Goal: Register for event/course

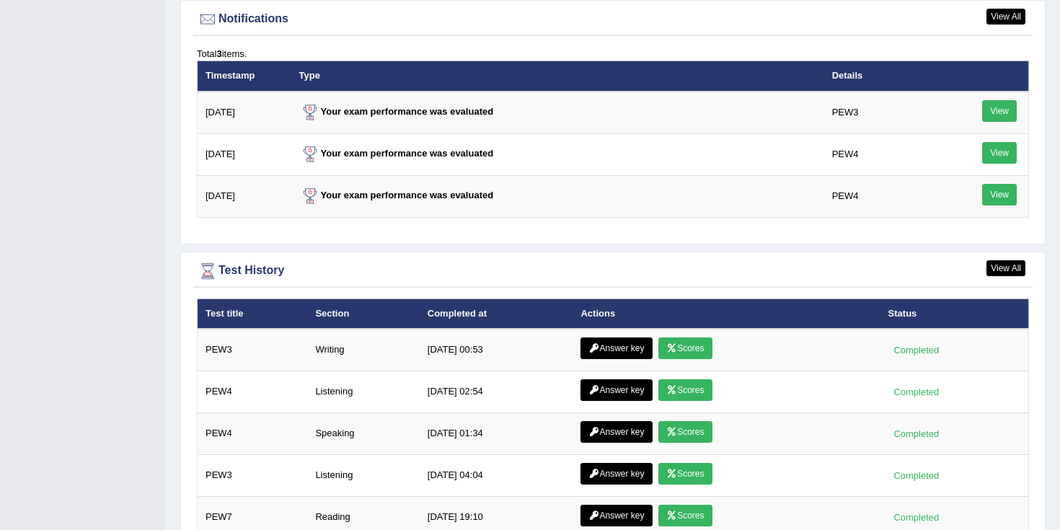
scroll to position [2049, 0]
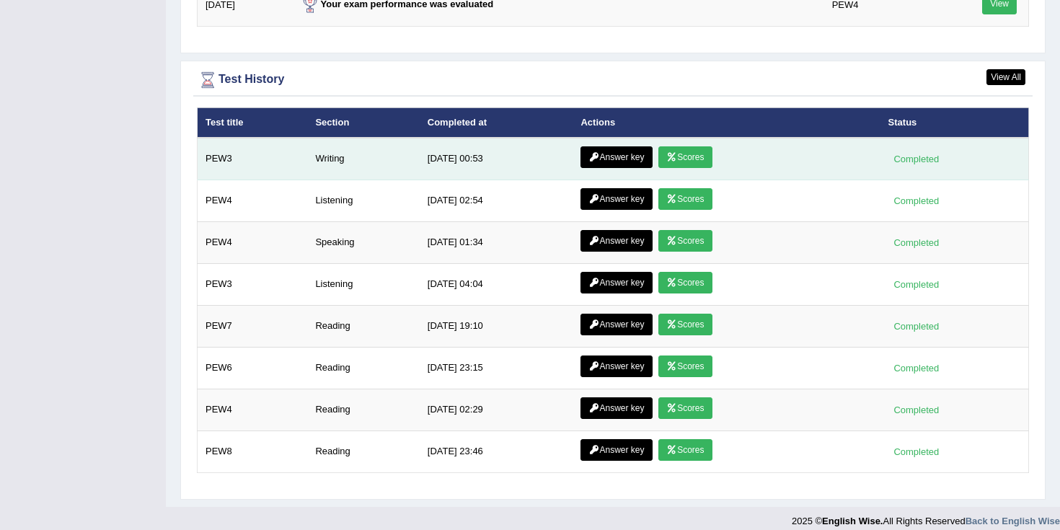
click at [678, 156] on link "Scores" at bounding box center [684, 157] width 53 height 22
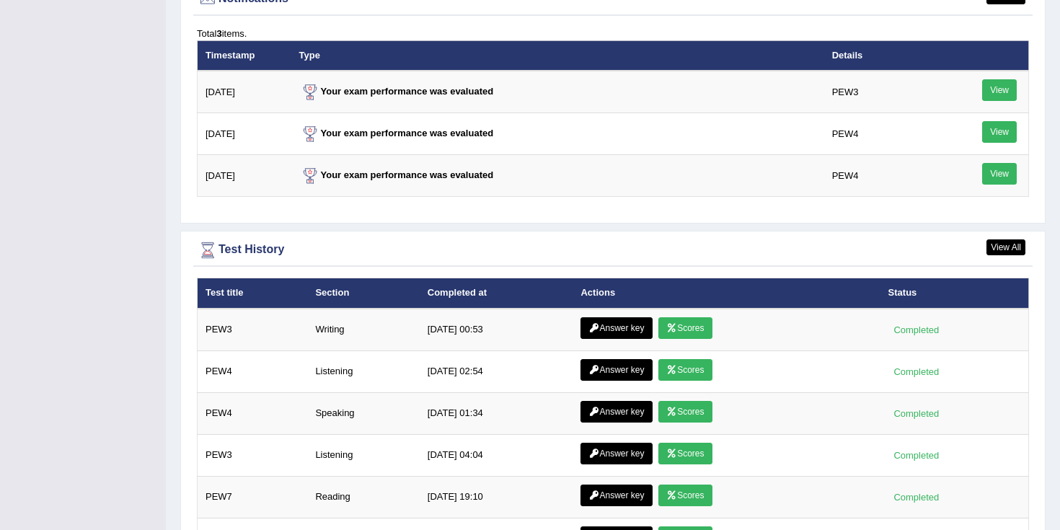
scroll to position [1794, 0]
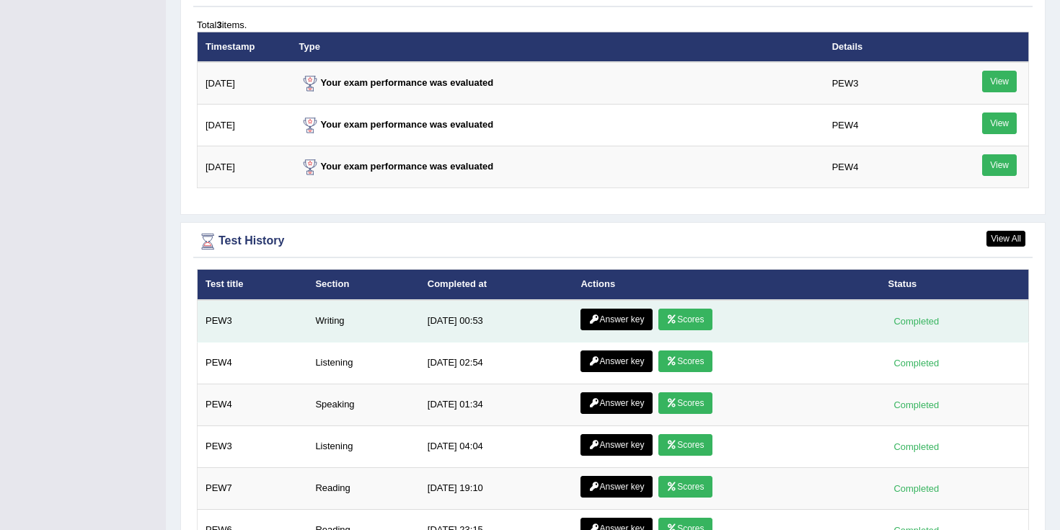
click at [612, 322] on link "Answer key" at bounding box center [616, 320] width 71 height 22
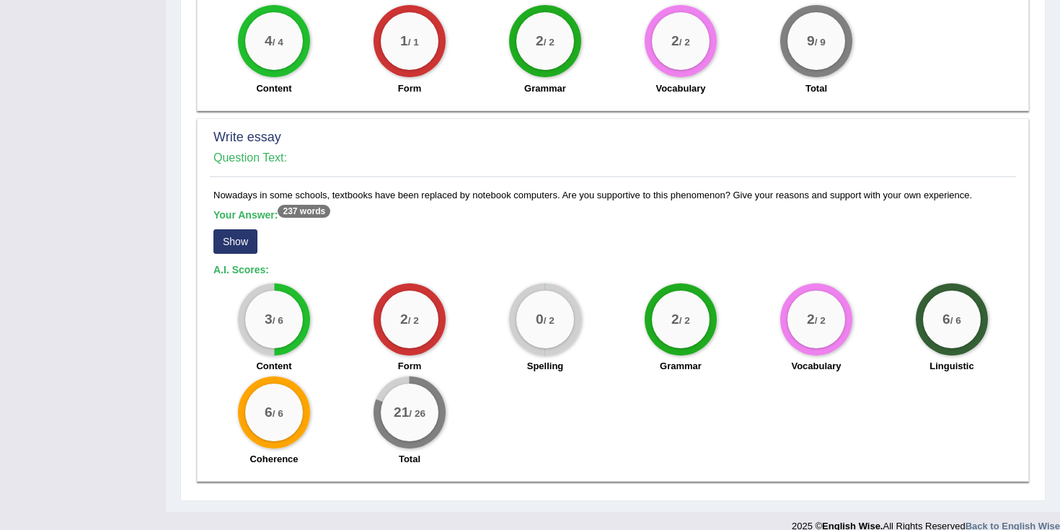
scroll to position [962, 0]
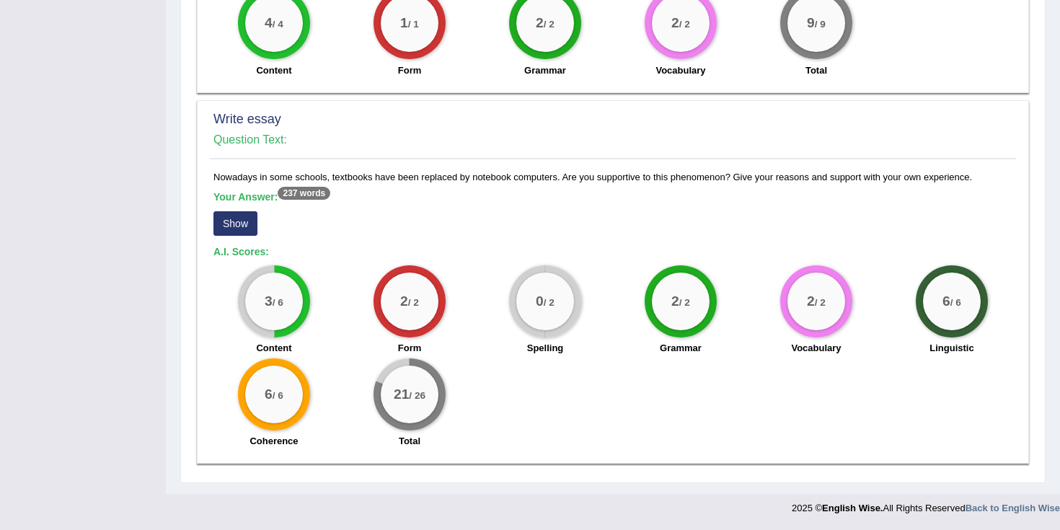
click at [300, 192] on sup "237 words" at bounding box center [304, 193] width 53 height 13
click at [234, 227] on button "Show" at bounding box center [235, 223] width 44 height 25
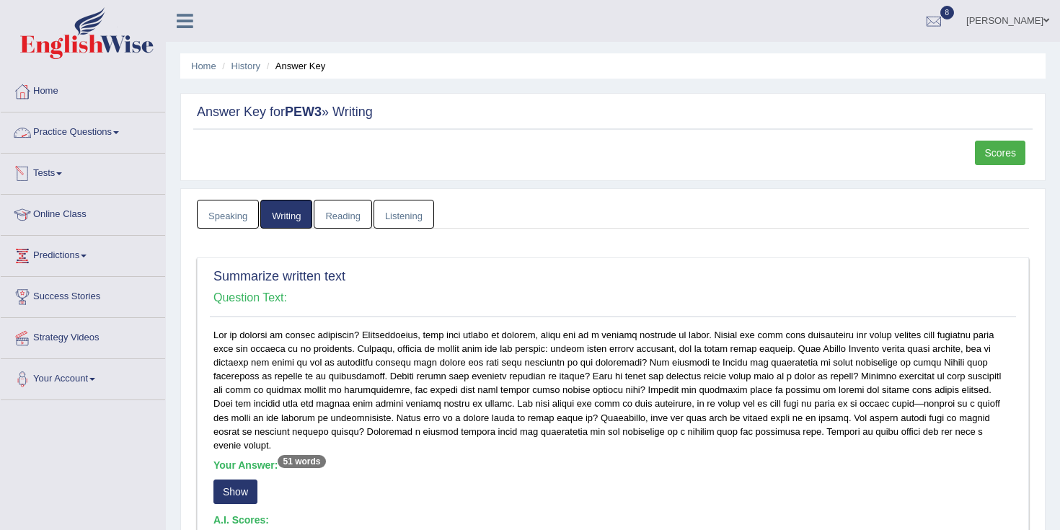
scroll to position [5, 0]
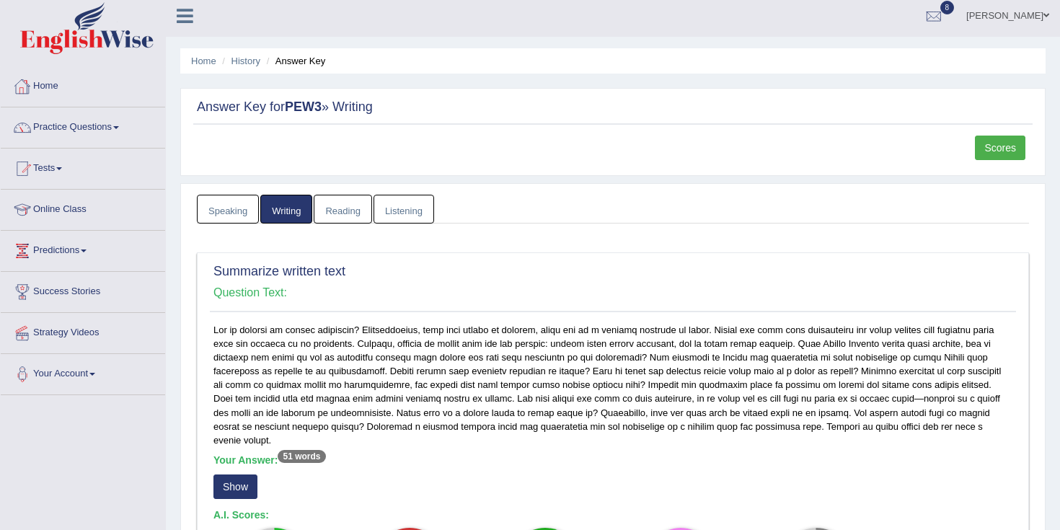
click at [43, 88] on link "Home" at bounding box center [83, 84] width 164 height 36
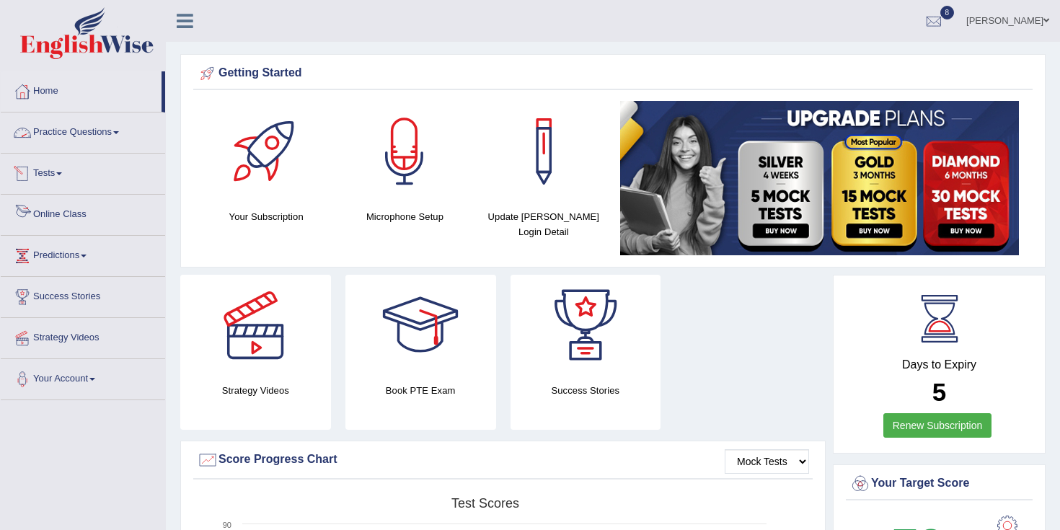
click at [54, 172] on link "Tests" at bounding box center [83, 172] width 164 height 36
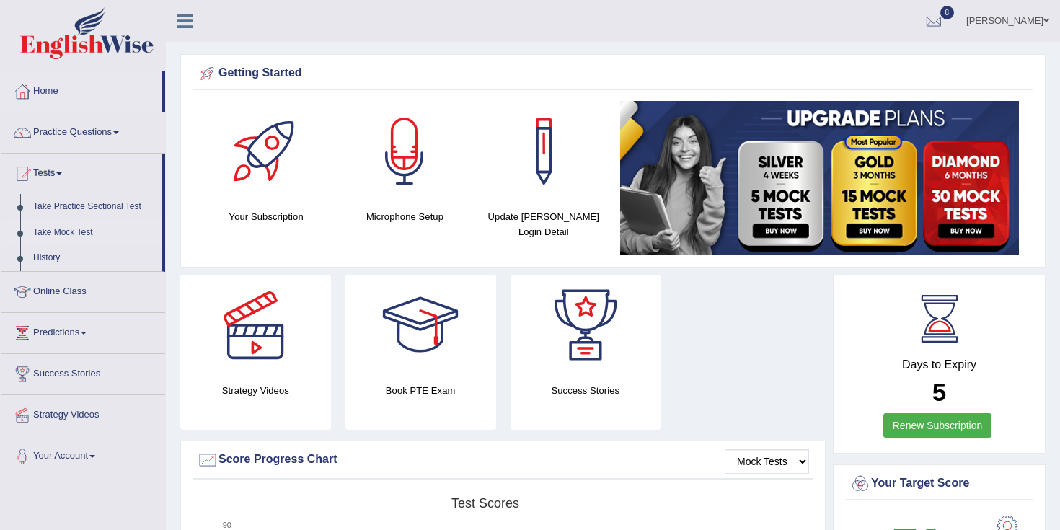
click at [64, 233] on link "Take Mock Test" at bounding box center [94, 233] width 135 height 26
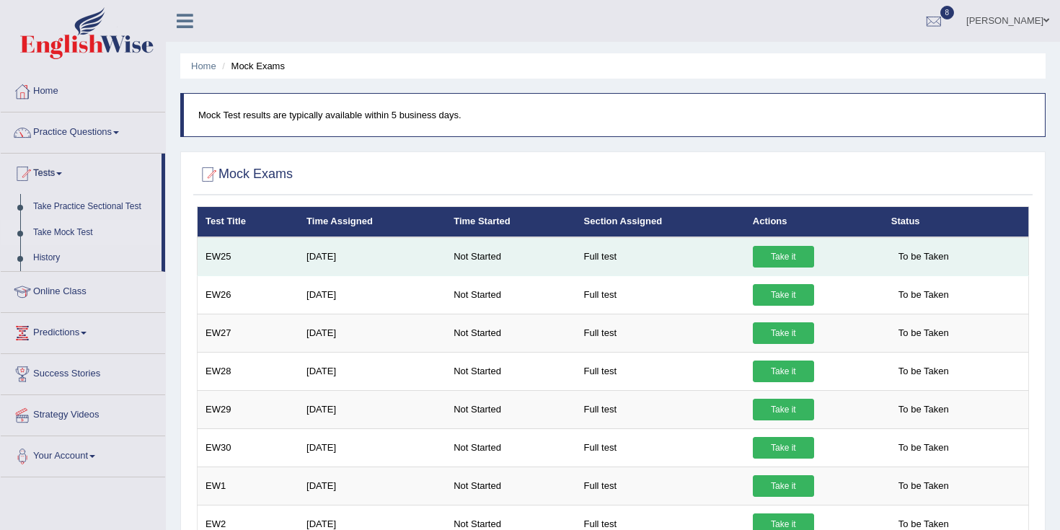
click at [780, 258] on link "Take it" at bounding box center [783, 257] width 61 height 22
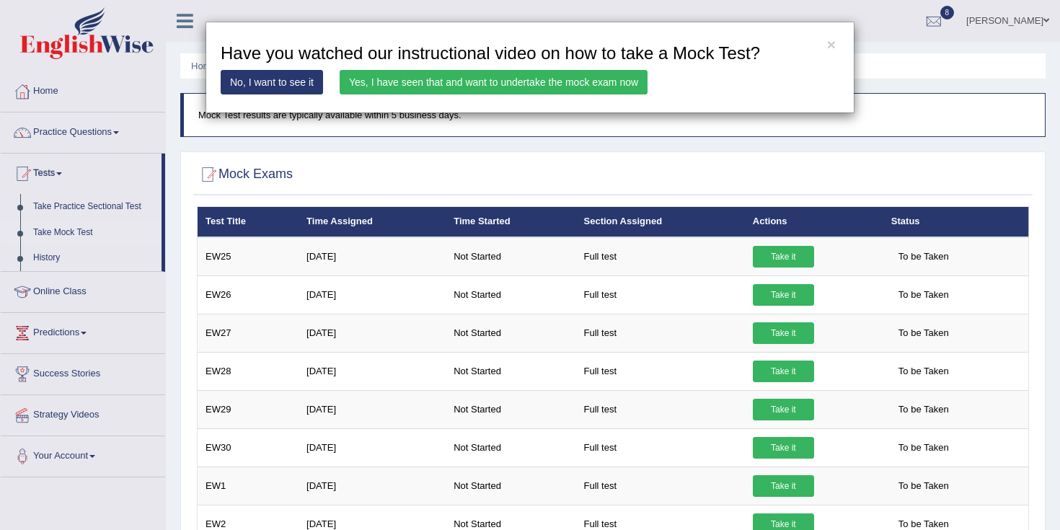
click at [591, 80] on link "Yes, I have seen that and want to undertake the mock exam now" at bounding box center [494, 82] width 308 height 25
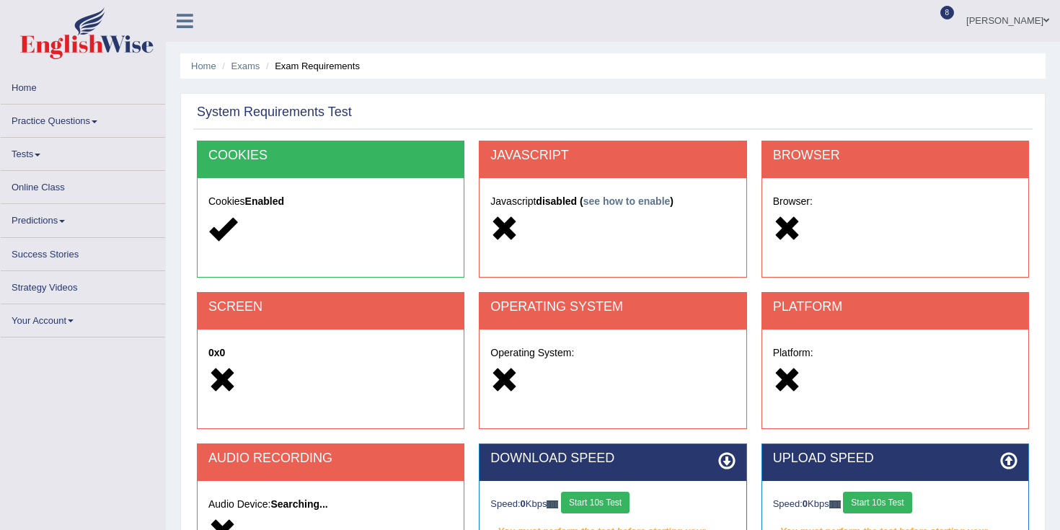
click at [629, 507] on button "Start 10s Test" at bounding box center [595, 503] width 69 height 22
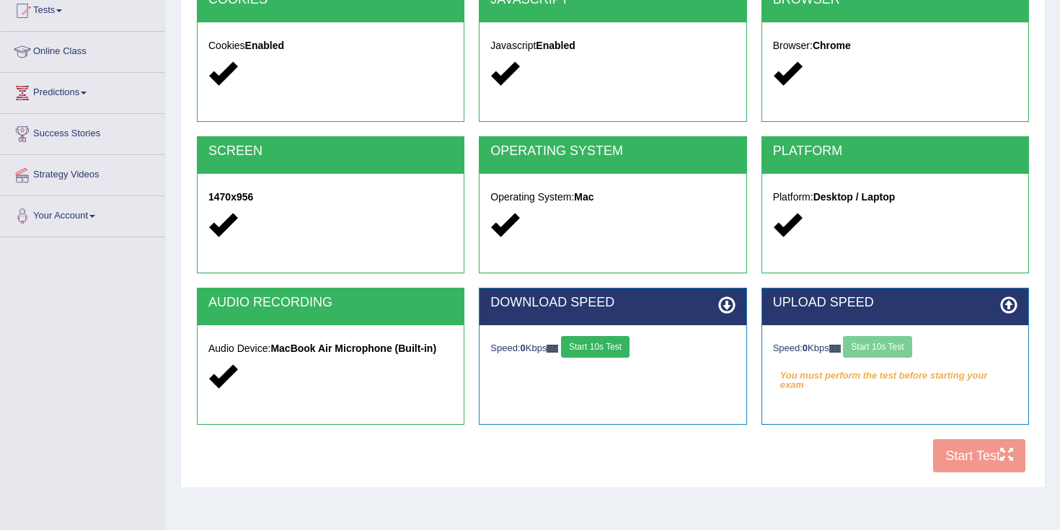
scroll to position [171, 0]
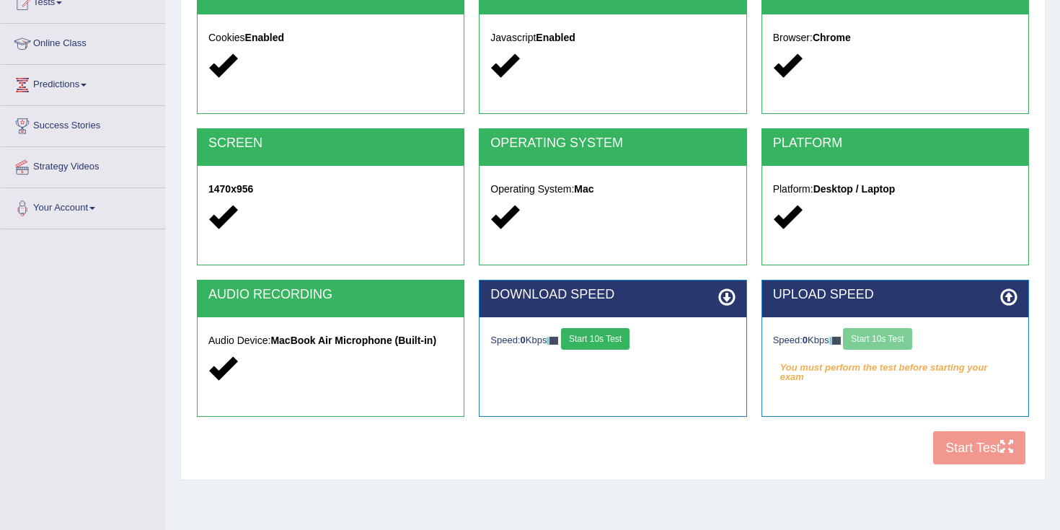
click at [886, 343] on div "Speed: 0 Kbps Start 10s Test" at bounding box center [895, 340] width 244 height 25
click at [588, 340] on button "Start 10s Test" at bounding box center [595, 339] width 69 height 22
click at [881, 342] on button "Start 10s Test" at bounding box center [877, 339] width 69 height 22
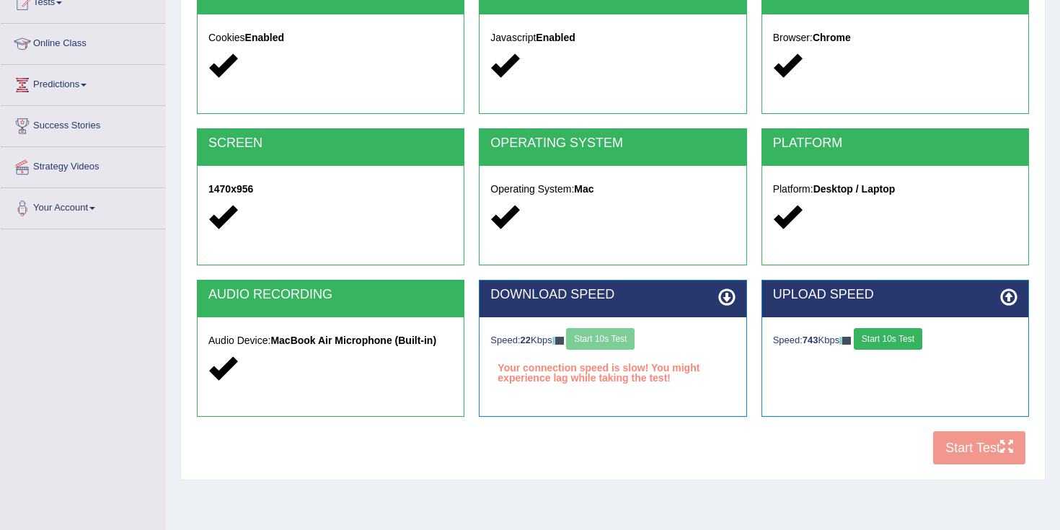
click at [957, 447] on div "COOKIES Cookies Enabled JAVASCRIPT Javascript Enabled BROWSER Browser: Chrome S…" at bounding box center [612, 224] width 839 height 495
click at [904, 350] on div "Speed: 563 Kbps Start 10s Test" at bounding box center [895, 340] width 244 height 25
click at [896, 338] on button "Start 10s Test" at bounding box center [888, 339] width 69 height 22
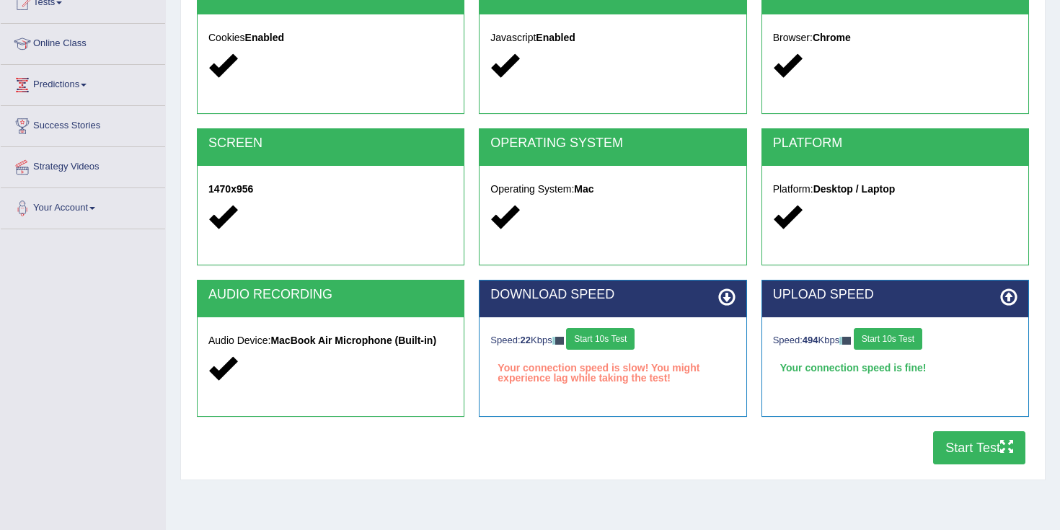
click at [960, 456] on button "Start Test" at bounding box center [979, 447] width 92 height 33
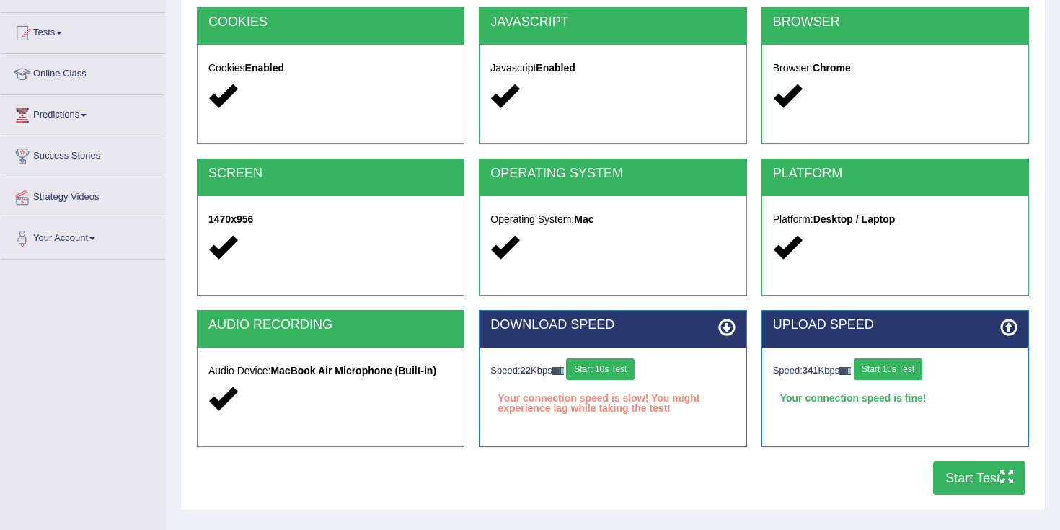
scroll to position [120, 0]
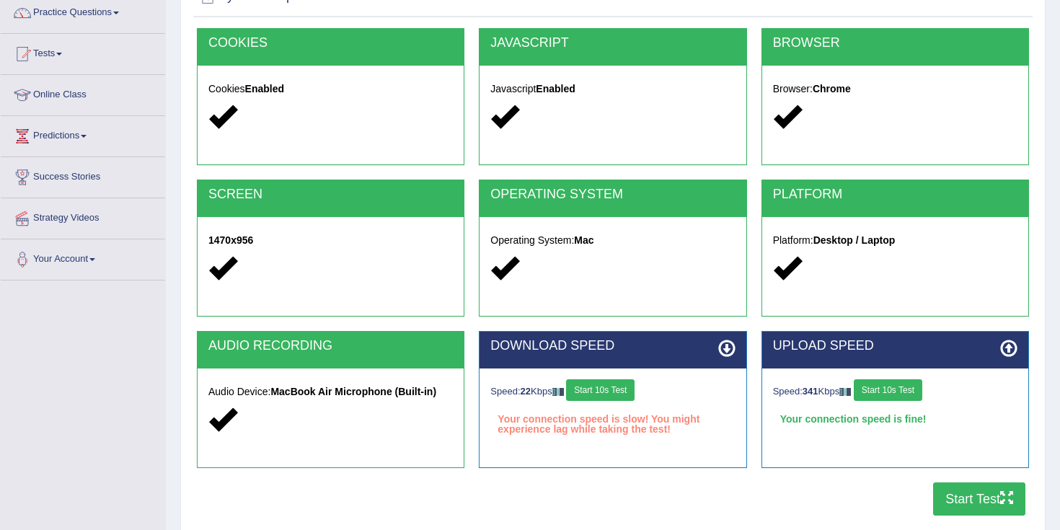
click at [965, 493] on button "Start Test" at bounding box center [979, 498] width 92 height 33
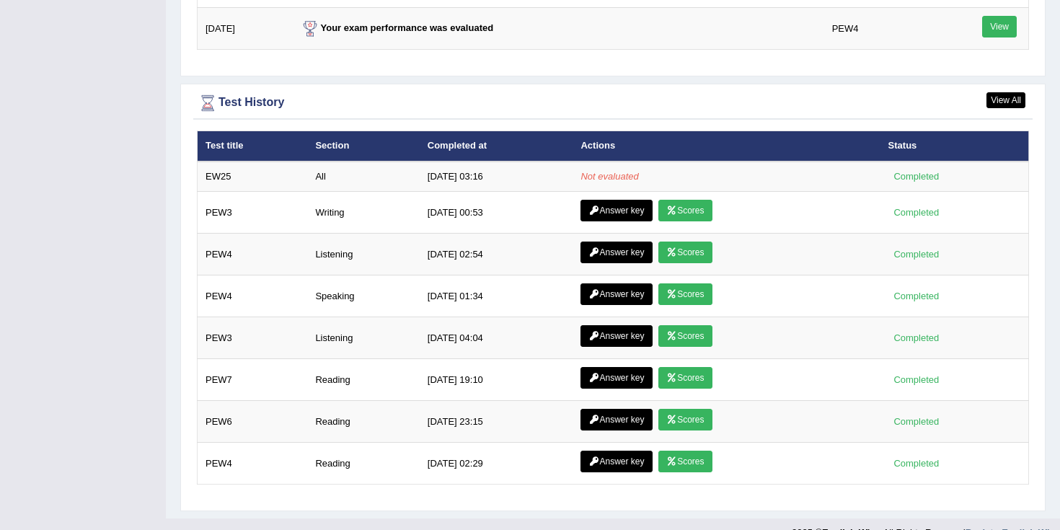
scroll to position [1927, 0]
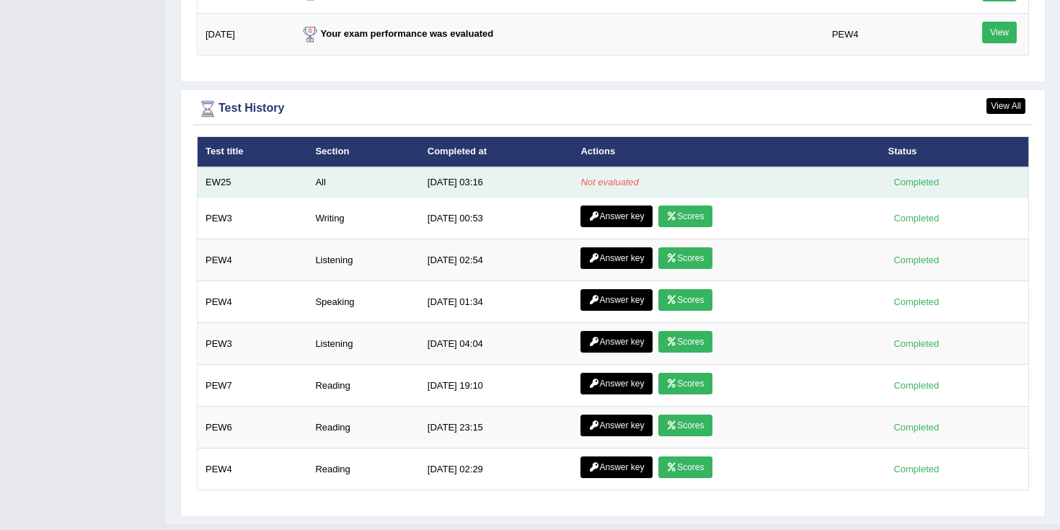
click at [899, 187] on div "Completed" at bounding box center [916, 182] width 56 height 15
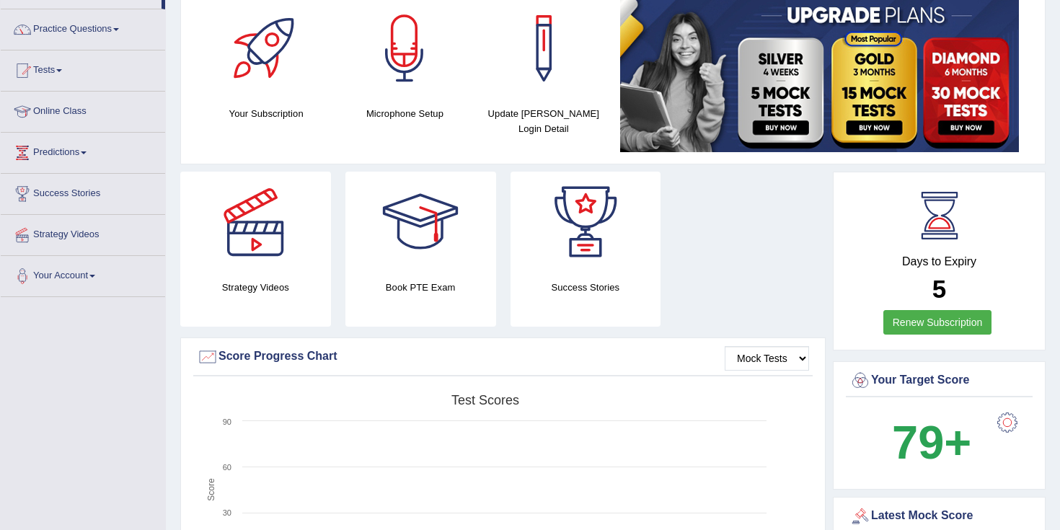
scroll to position [37, 0]
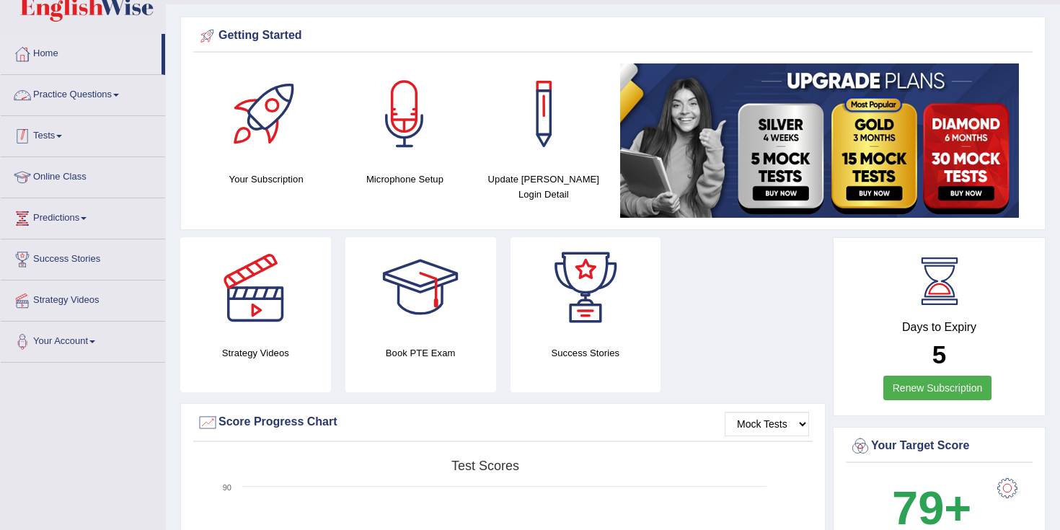
click at [62, 135] on span at bounding box center [59, 136] width 6 height 3
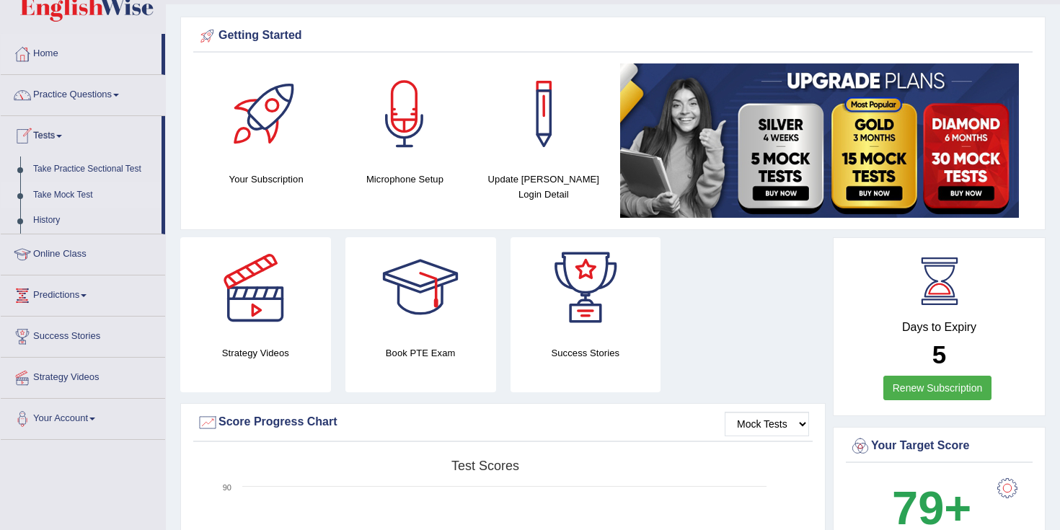
click at [64, 190] on link "Take Mock Test" at bounding box center [94, 195] width 135 height 26
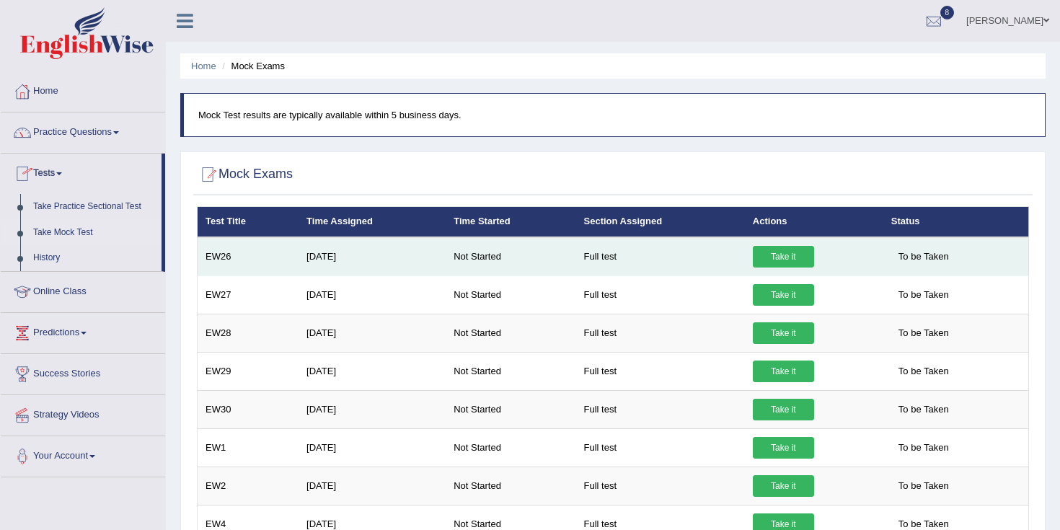
click at [776, 270] on td "Take it" at bounding box center [814, 256] width 138 height 39
click at [780, 257] on link "Take it" at bounding box center [783, 257] width 61 height 22
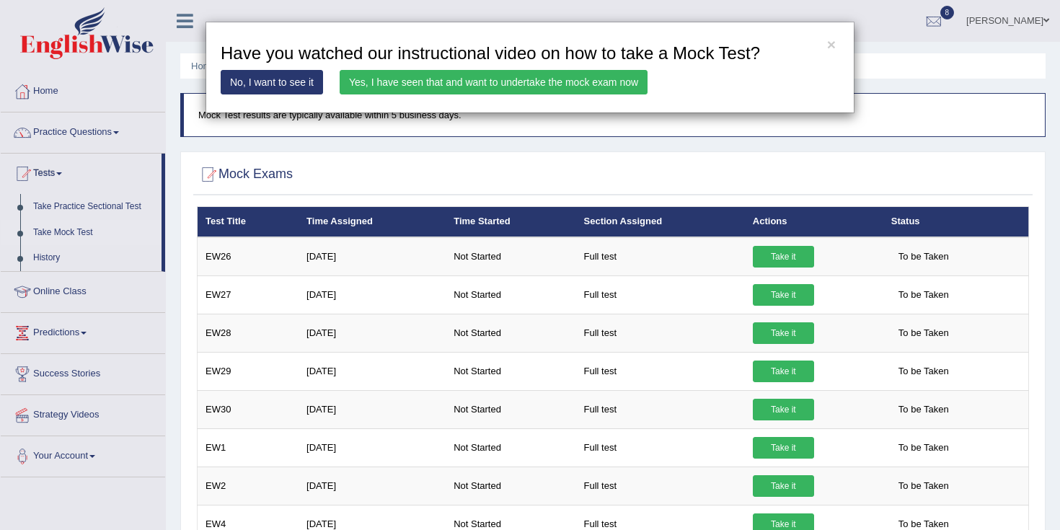
click at [428, 79] on link "Yes, I have seen that and want to undertake the mock exam now" at bounding box center [494, 82] width 308 height 25
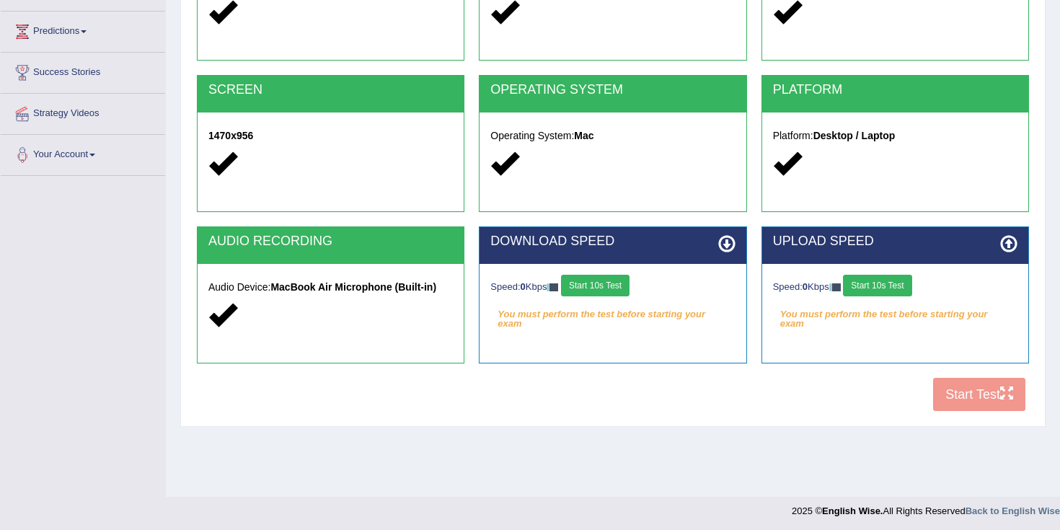
scroll to position [227, 0]
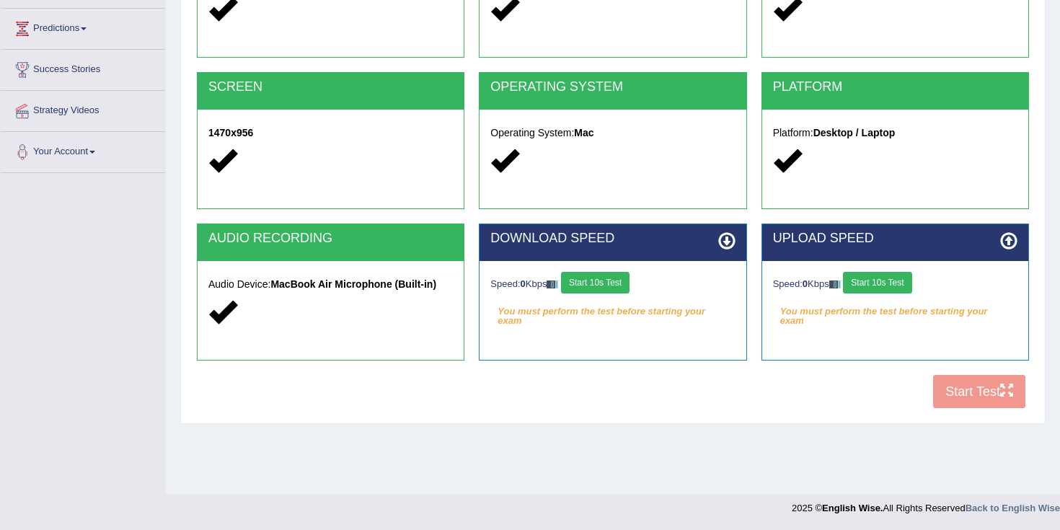
click at [591, 287] on button "Start 10s Test" at bounding box center [595, 283] width 69 height 22
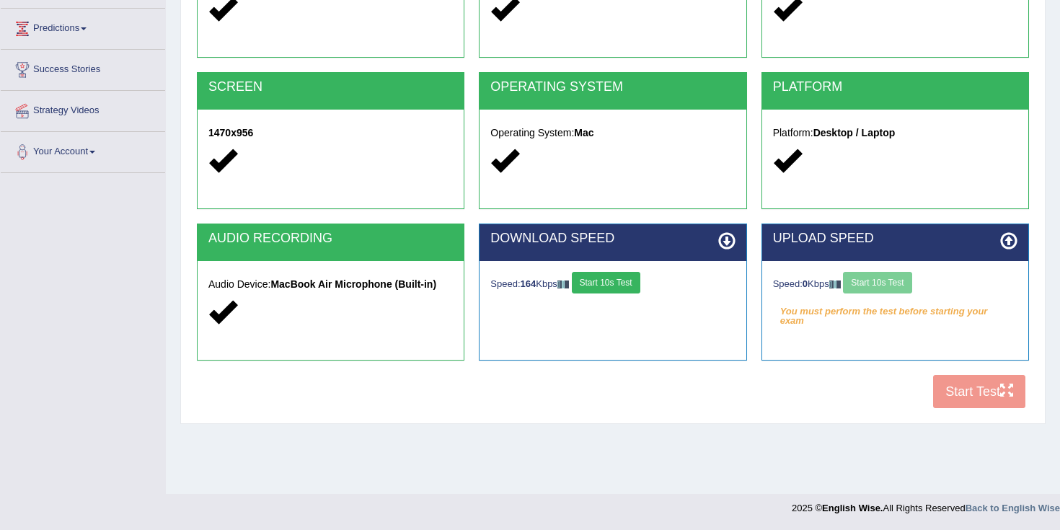
click at [617, 286] on button "Start 10s Test" at bounding box center [606, 283] width 69 height 22
click at [891, 286] on button "Start 10s Test" at bounding box center [877, 283] width 69 height 22
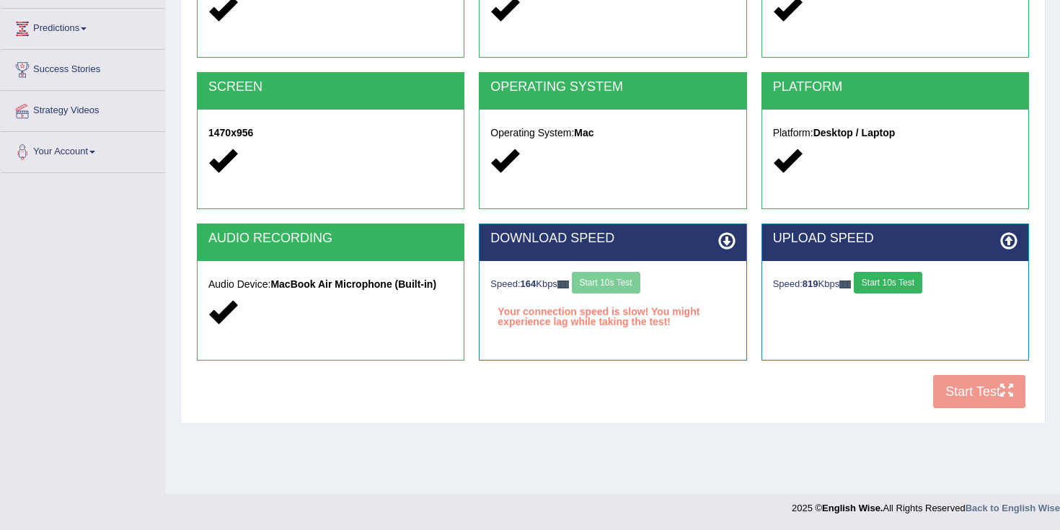
click at [891, 286] on button "Start 10s Test" at bounding box center [888, 283] width 69 height 22
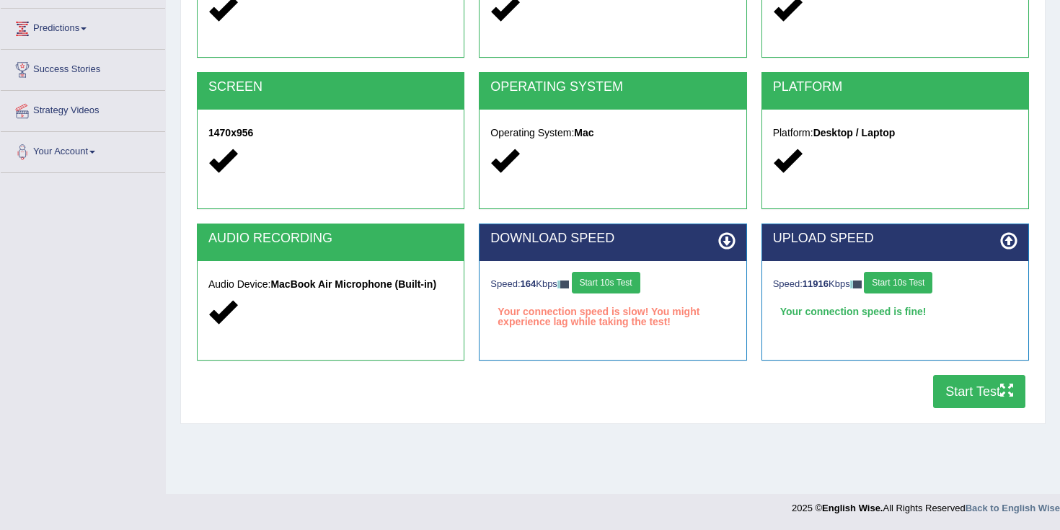
click at [963, 389] on button "Start Test" at bounding box center [979, 391] width 92 height 33
